Goal: Find specific page/section: Find specific page/section

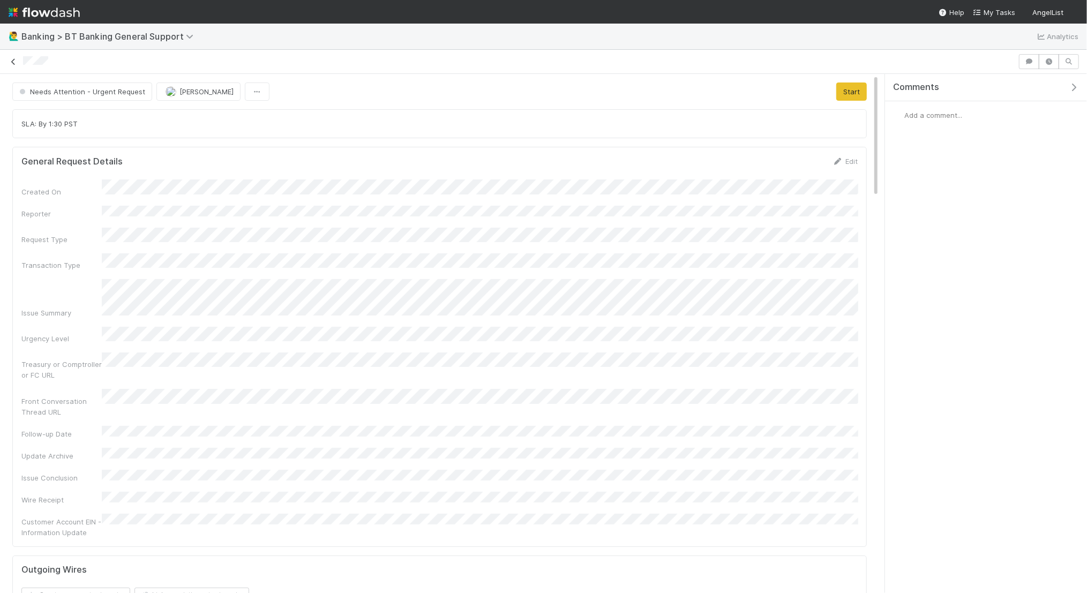
click at [14, 60] on icon at bounding box center [13, 61] width 11 height 7
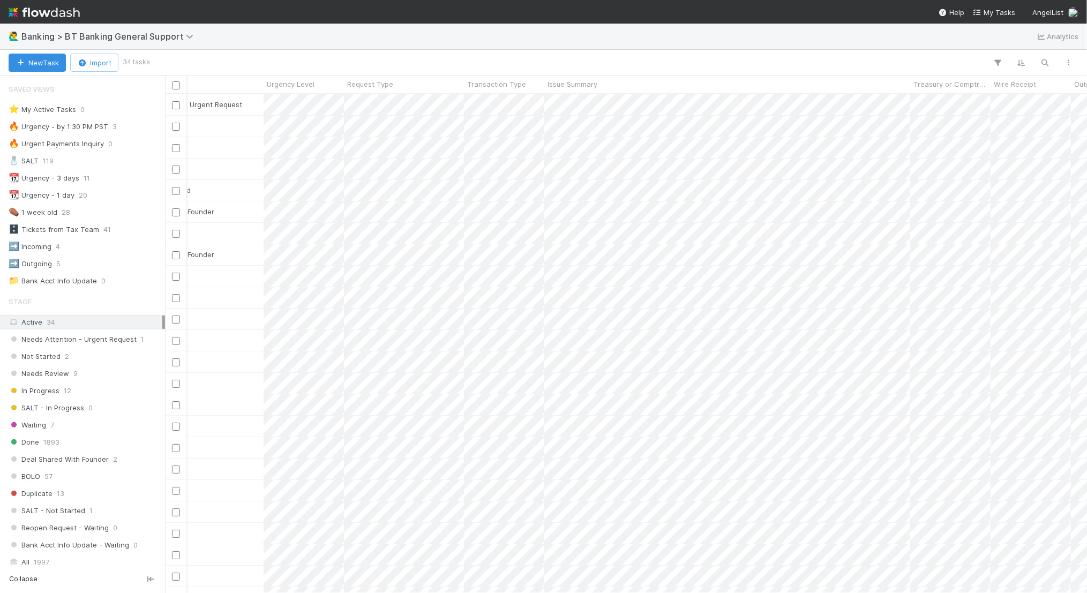
scroll to position [0, 2]
